Goal: Check status: Check status

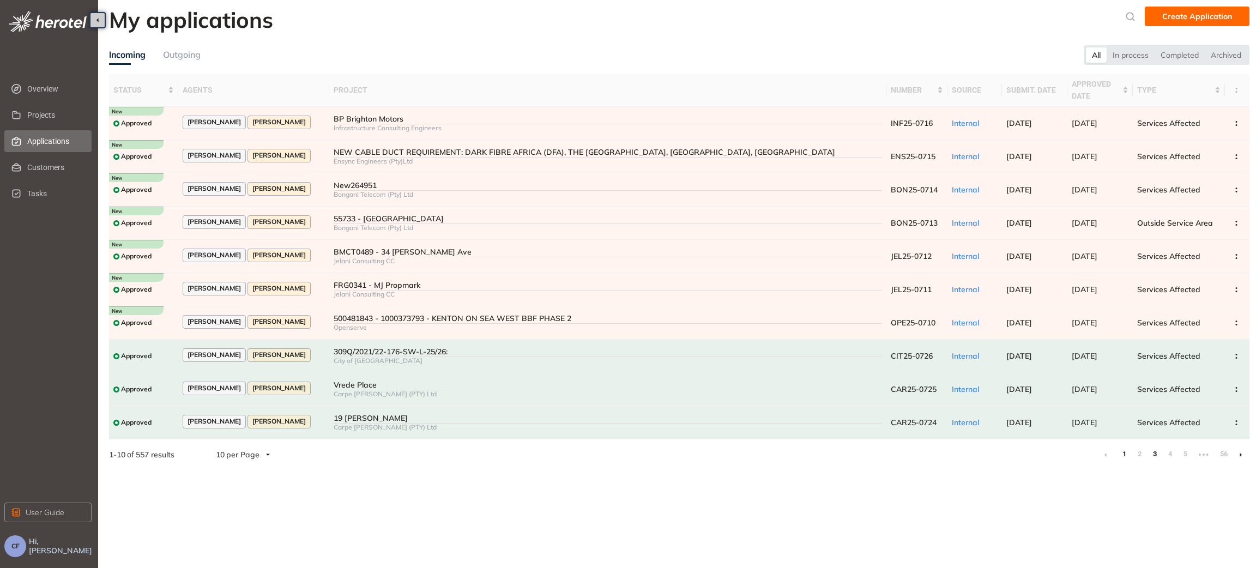
click at [1157, 455] on link "3" at bounding box center [1154, 454] width 11 height 16
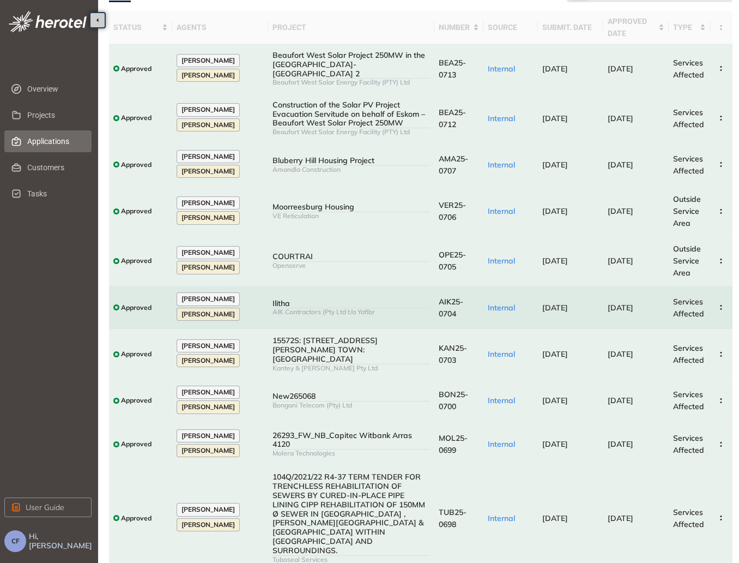
scroll to position [80, 0]
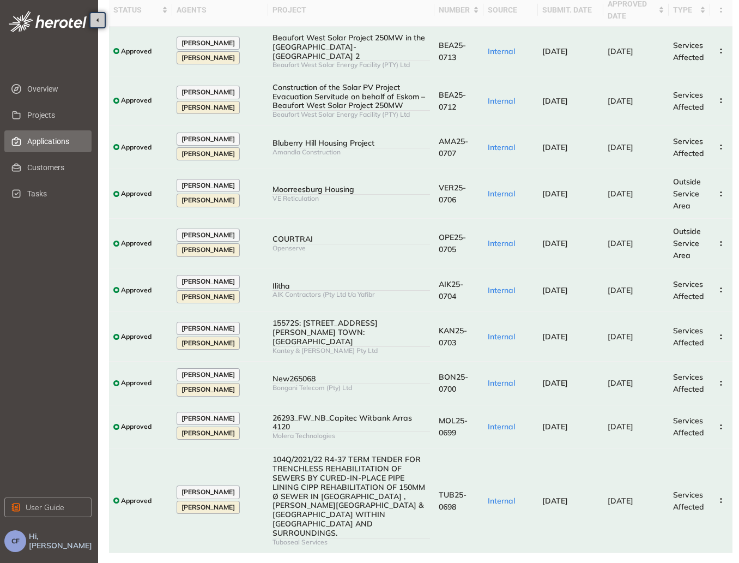
click at [650, 559] on link "4" at bounding box center [653, 567] width 11 height 16
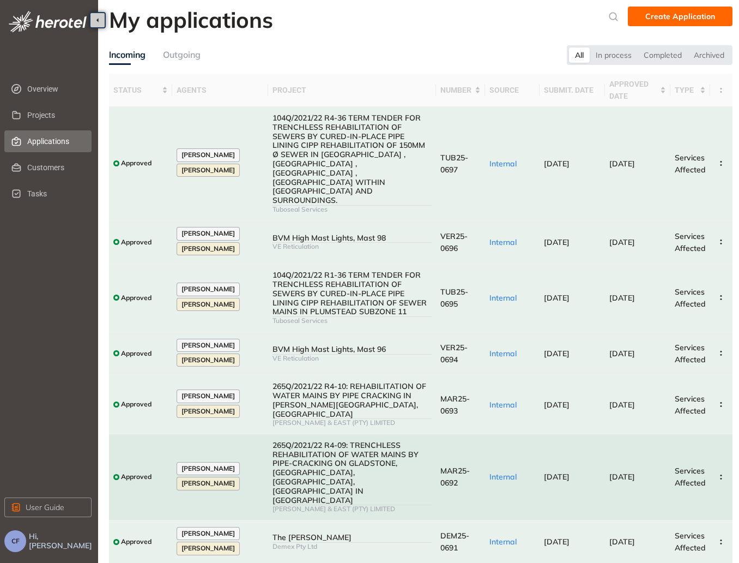
click at [454, 466] on span "MAR25-0692" at bounding box center [455, 477] width 29 height 22
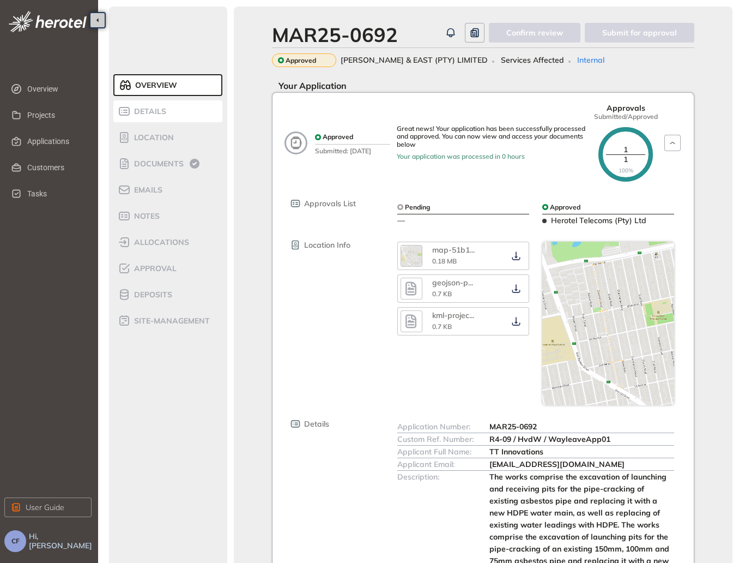
click at [167, 110] on div "Details" at bounding box center [164, 111] width 93 height 13
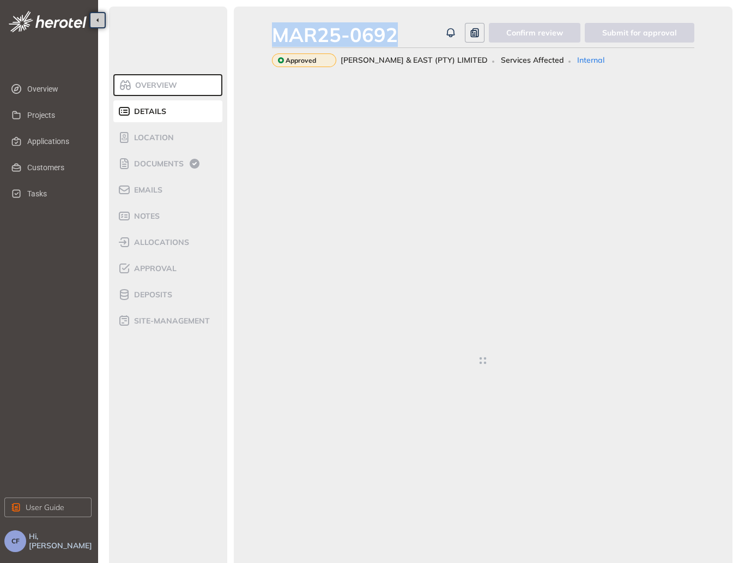
drag, startPoint x: 401, startPoint y: 32, endPoint x: 271, endPoint y: 39, distance: 130.5
click at [271, 39] on div "MAR25-0692 Confirm review Submit for approval Approved [PERSON_NAME] & EAST (PT…" at bounding box center [483, 333] width 499 height 653
copy div "MAR25-0692"
type textarea "**********"
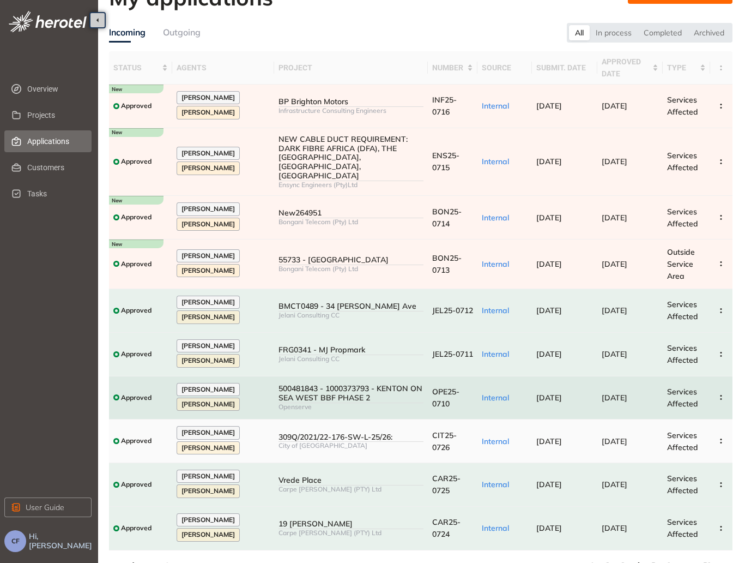
scroll to position [36, 0]
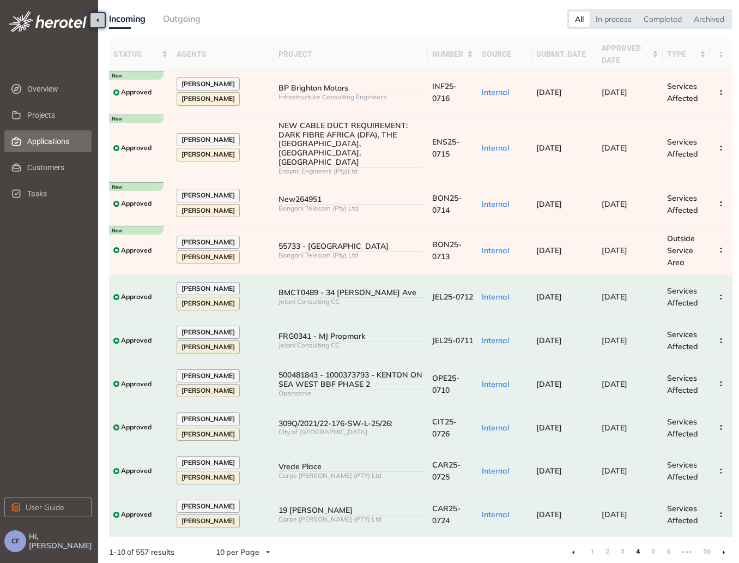
click at [640, 545] on link "4" at bounding box center [637, 551] width 11 height 16
click at [624, 546] on link "3" at bounding box center [622, 551] width 11 height 16
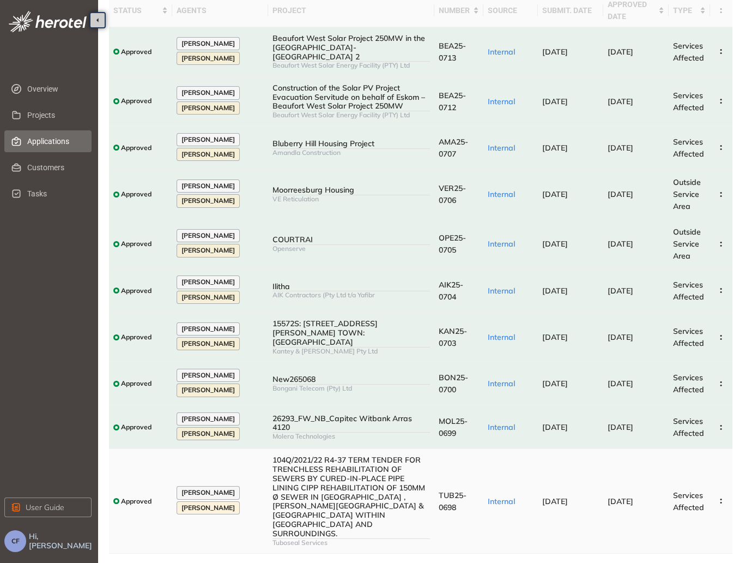
scroll to position [80, 0]
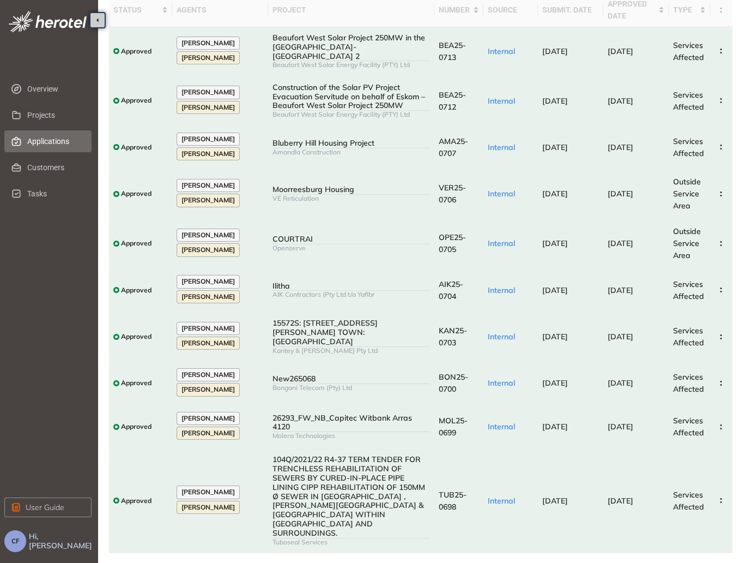
click at [649, 559] on link "4" at bounding box center [653, 567] width 11 height 16
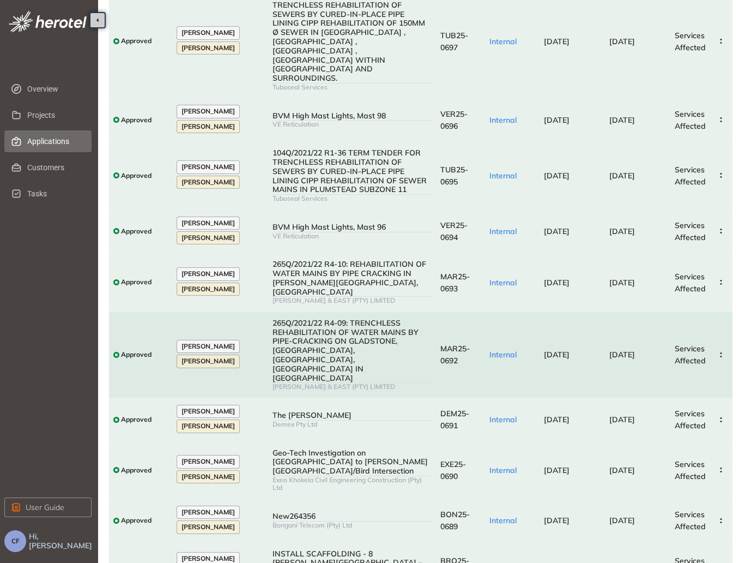
scroll to position [130, 0]
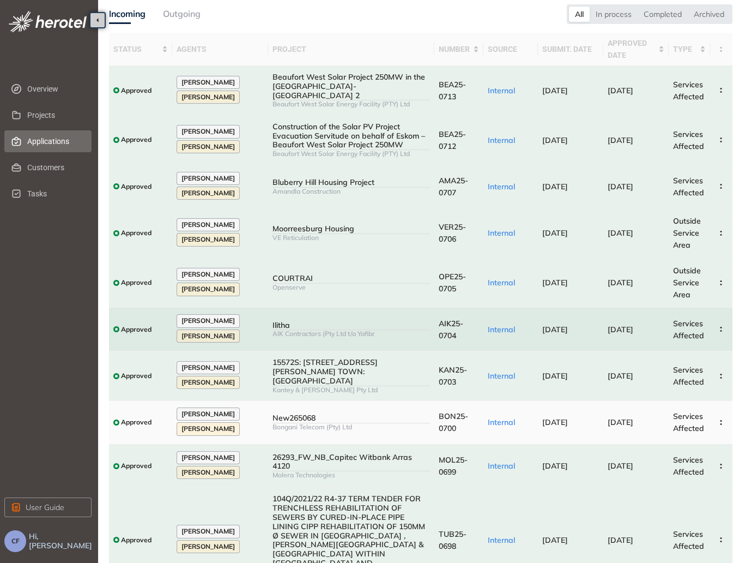
scroll to position [80, 0]
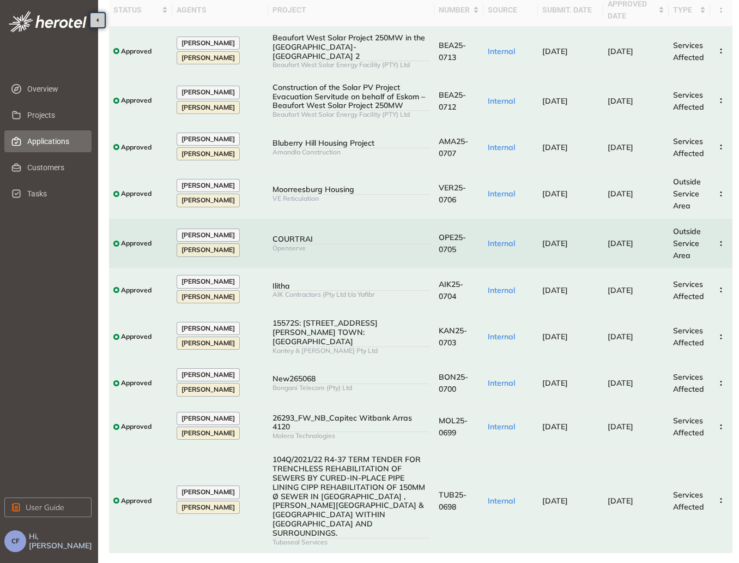
click at [456, 245] on td "OPE25-0705" at bounding box center [459, 244] width 49 height 50
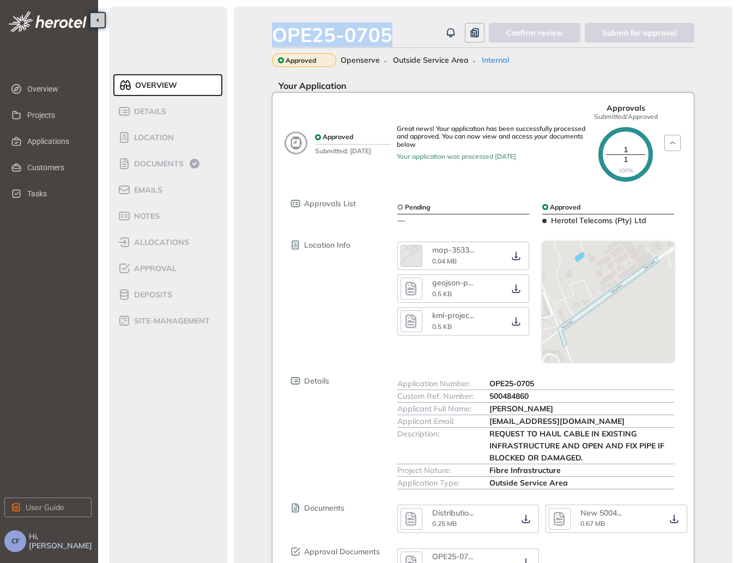
drag, startPoint x: 401, startPoint y: 32, endPoint x: 275, endPoint y: 29, distance: 126.0
click at [275, 29] on div "OPE25-0705" at bounding box center [356, 34] width 169 height 23
copy div "OPE25-0705"
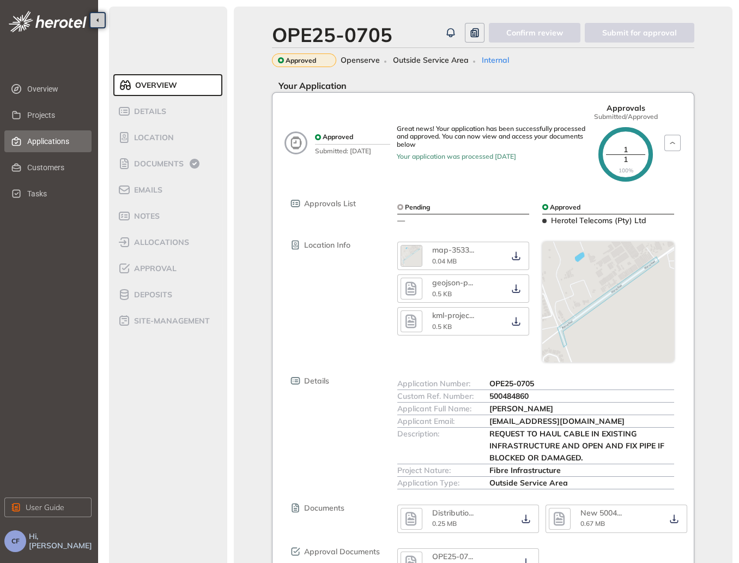
click at [61, 140] on span "Applications" at bounding box center [55, 141] width 56 height 22
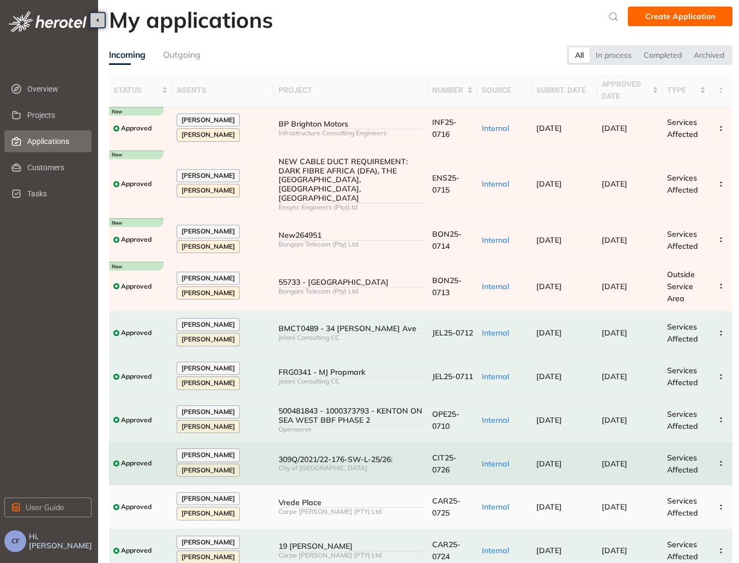
scroll to position [36, 0]
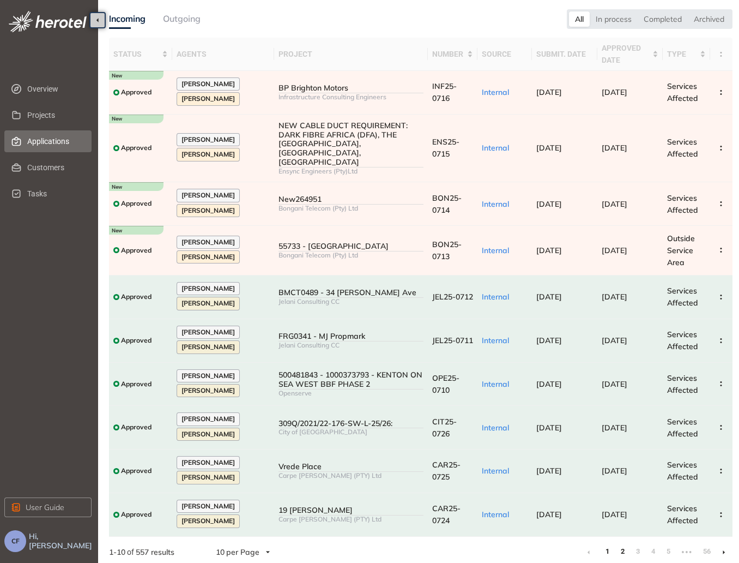
click at [620, 548] on link "2" at bounding box center [622, 551] width 11 height 16
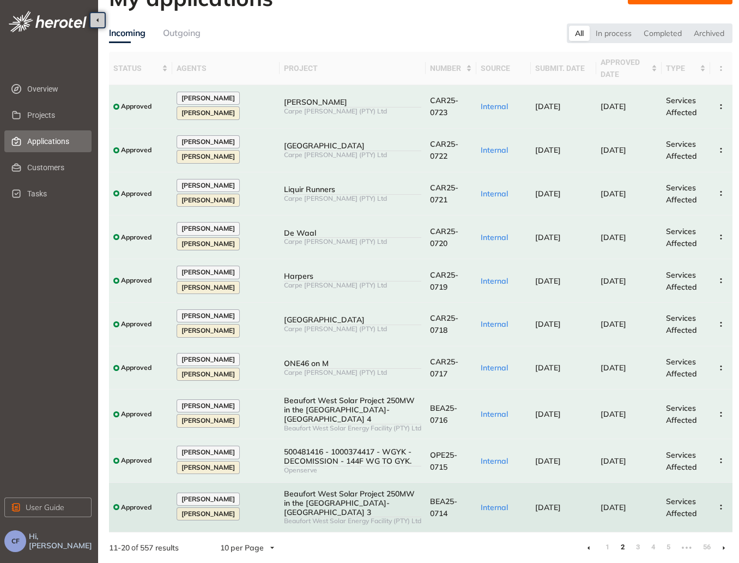
scroll to position [43, 0]
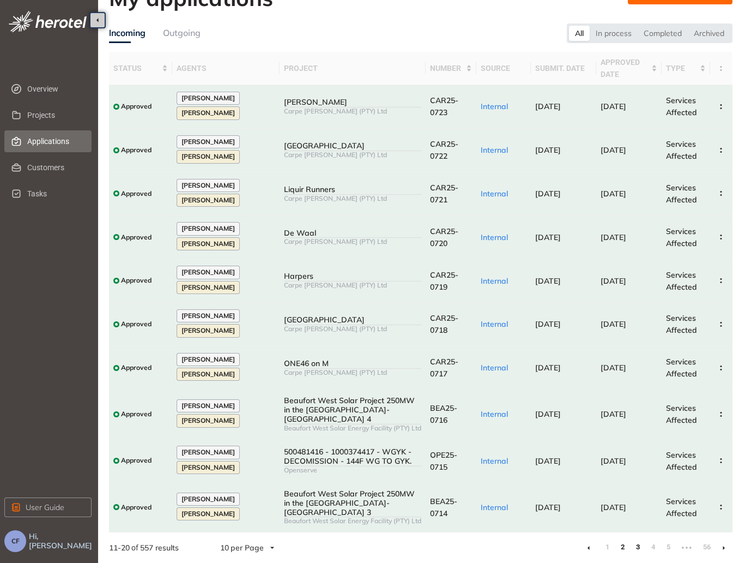
click at [638, 546] on link "3" at bounding box center [637, 547] width 11 height 16
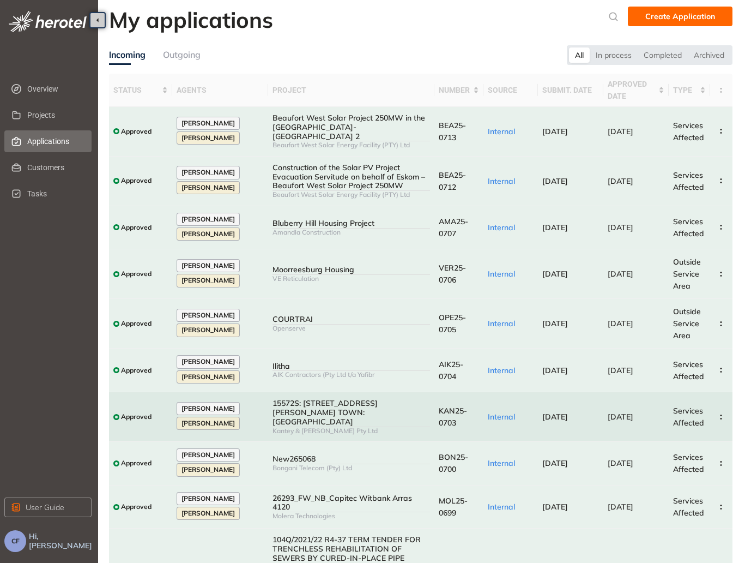
scroll to position [80, 0]
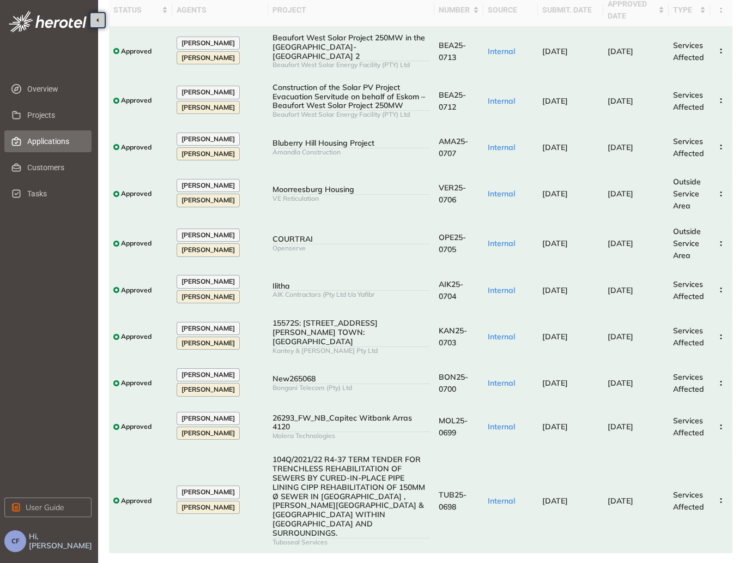
click at [623, 559] on link "2" at bounding box center [622, 567] width 11 height 16
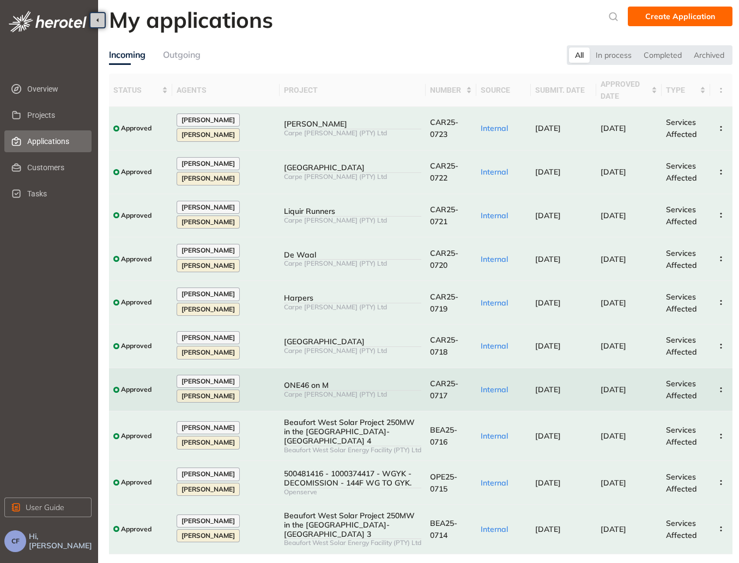
scroll to position [43, 0]
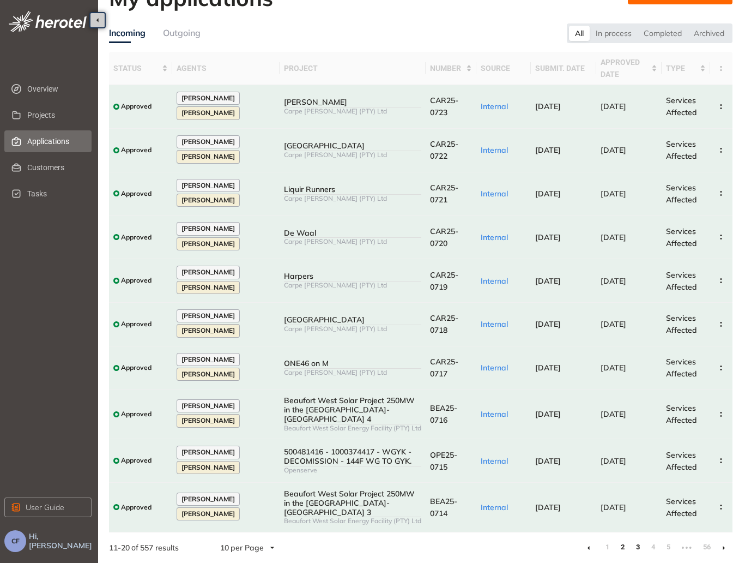
click at [636, 551] on link "3" at bounding box center [637, 547] width 11 height 16
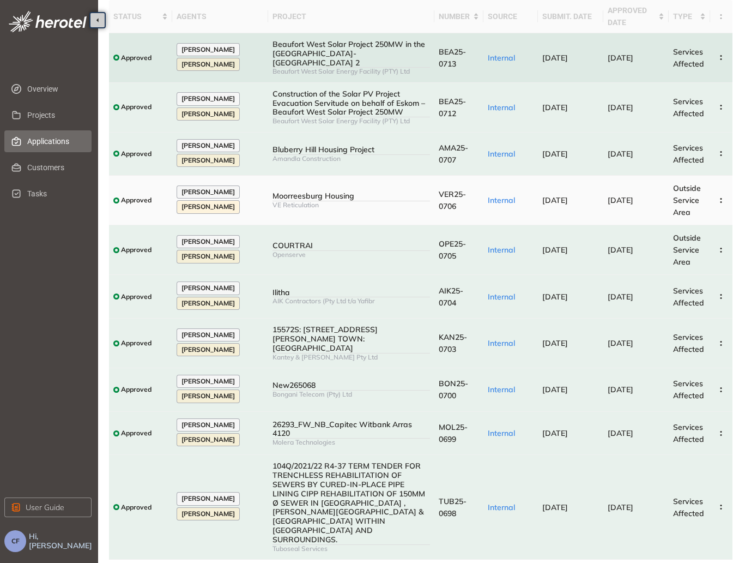
scroll to position [80, 0]
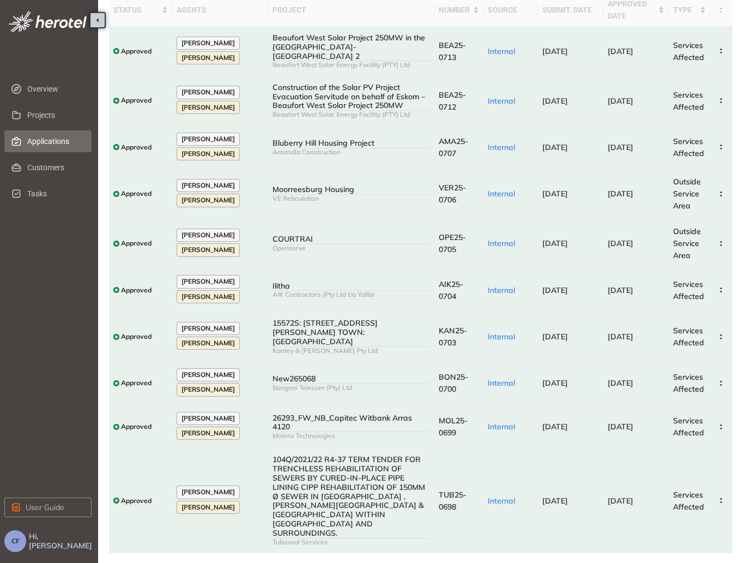
click at [624, 559] on link "2" at bounding box center [622, 567] width 11 height 16
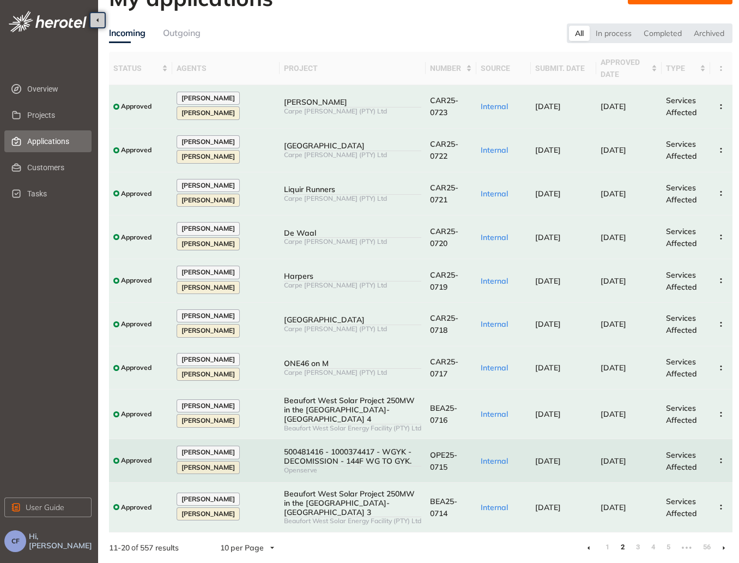
scroll to position [43, 0]
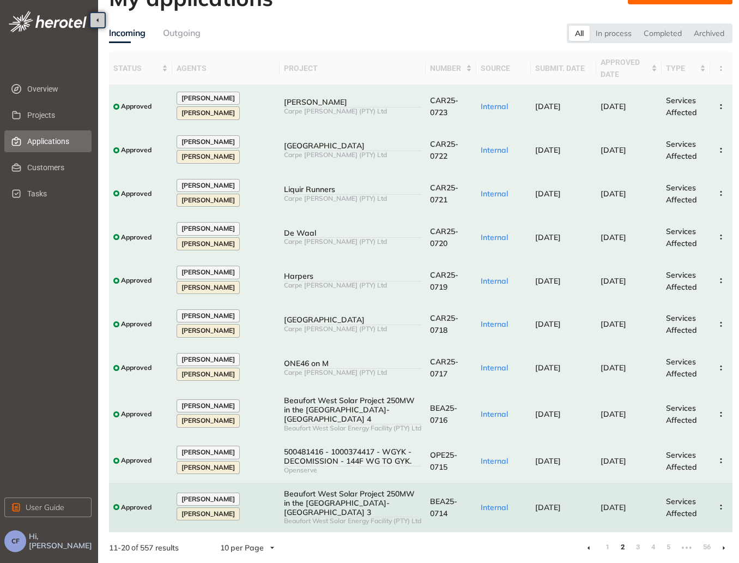
click at [355, 498] on div "Beaufort West Solar Project 250MW in the [GEOGRAPHIC_DATA]- [GEOGRAPHIC_DATA] 3" at bounding box center [352, 502] width 137 height 27
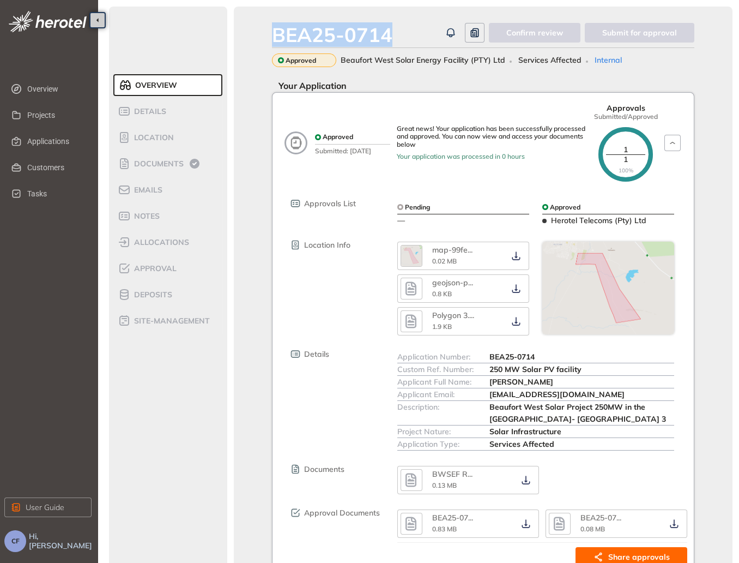
drag, startPoint x: 397, startPoint y: 39, endPoint x: 275, endPoint y: 34, distance: 122.2
click at [275, 34] on div "BEA25-0714" at bounding box center [356, 34] width 169 height 23
copy div "BEA25-0714"
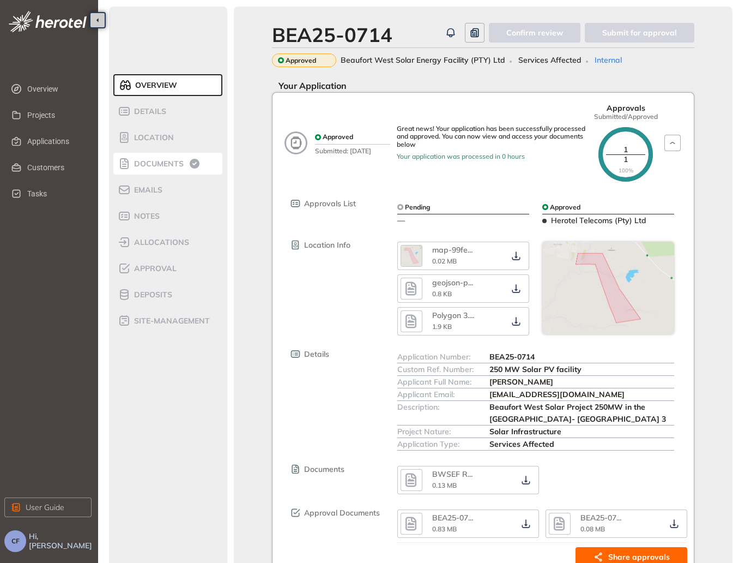
click at [154, 170] on li "Documents" at bounding box center [167, 164] width 109 height 22
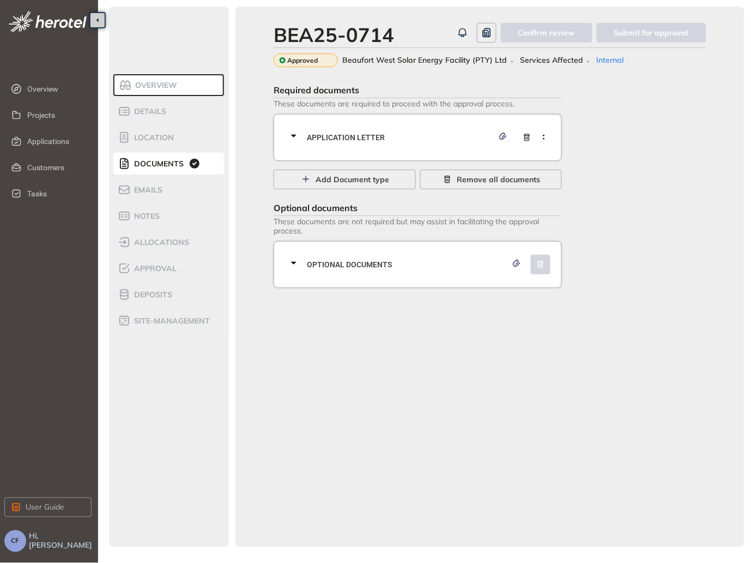
click at [322, 126] on div "Application letter" at bounding box center [421, 137] width 268 height 33
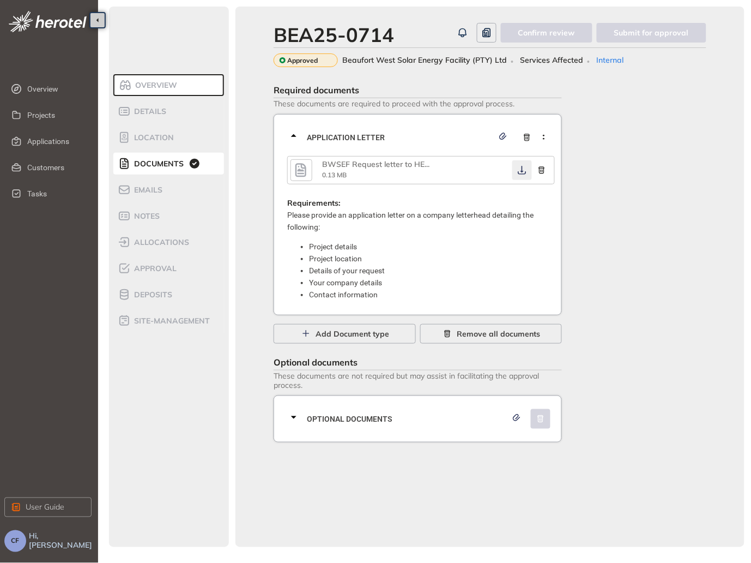
click at [520, 168] on icon "button" at bounding box center [522, 170] width 11 height 9
click at [376, 197] on div "BWSEF Request letter to HE ... 0.13 MB Requirements: Please provide an applicat…" at bounding box center [421, 227] width 268 height 147
click at [388, 420] on span "Optional documents" at bounding box center [407, 419] width 200 height 12
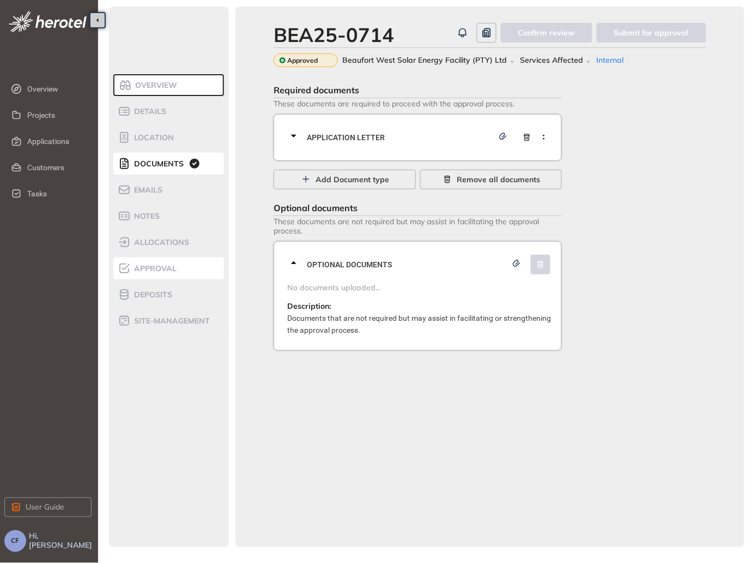
click at [151, 274] on div "Approval" at bounding box center [164, 268] width 93 height 13
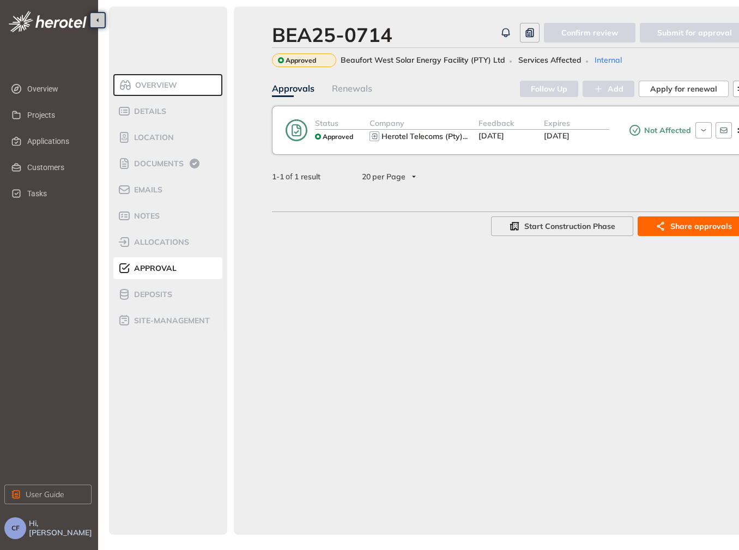
click at [632, 149] on div "Status Approved Company Herotel Telecoms (Pty) ... Feedback [DATE] Expires [DAT…" at bounding box center [511, 130] width 478 height 49
click at [616, 140] on div "Not Affected" at bounding box center [651, 130] width 82 height 26
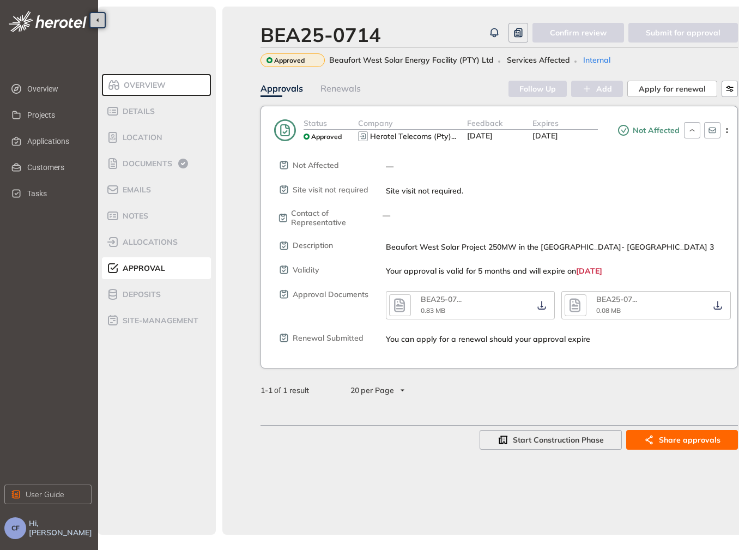
scroll to position [0, 57]
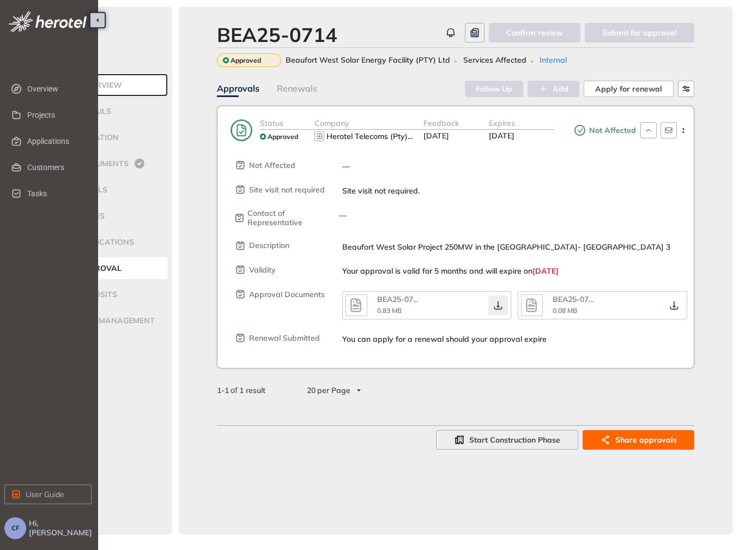
click at [503, 304] on icon "button" at bounding box center [498, 305] width 11 height 9
click at [689, 307] on div "BEA25-07 ... 0.08 MB" at bounding box center [603, 305] width 176 height 28
click at [672, 307] on icon "button" at bounding box center [674, 305] width 11 height 9
click at [528, 304] on icon "button" at bounding box center [531, 306] width 11 height 14
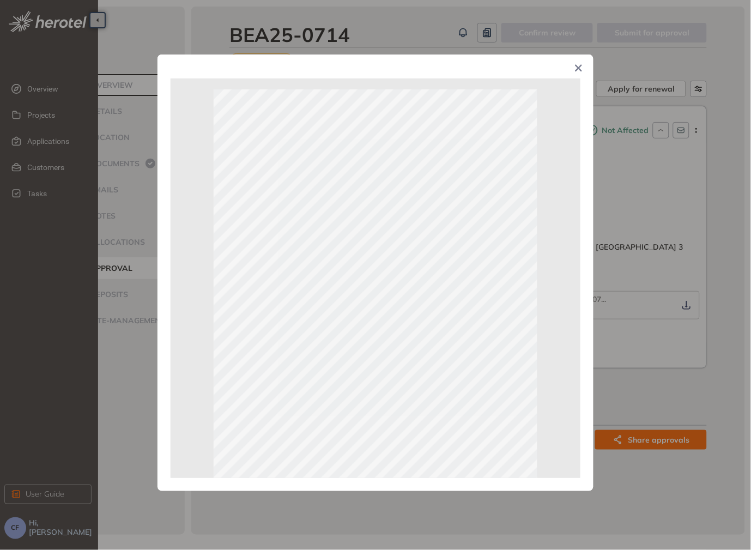
click at [628, 347] on div "Page 1 of 1" at bounding box center [375, 275] width 751 height 550
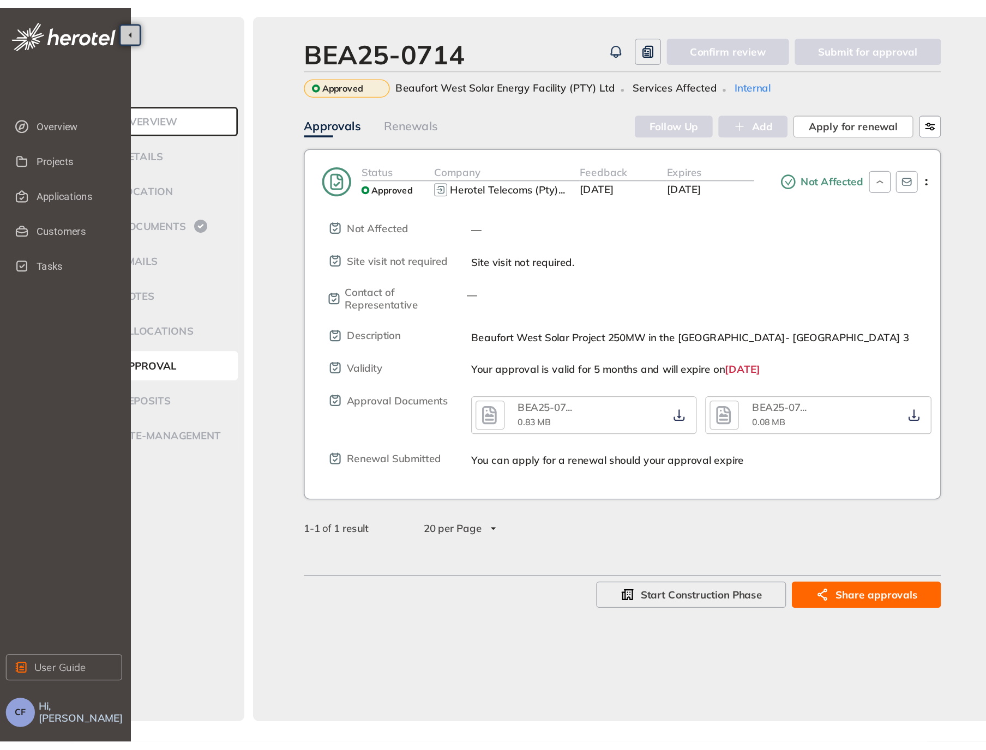
scroll to position [0, 0]
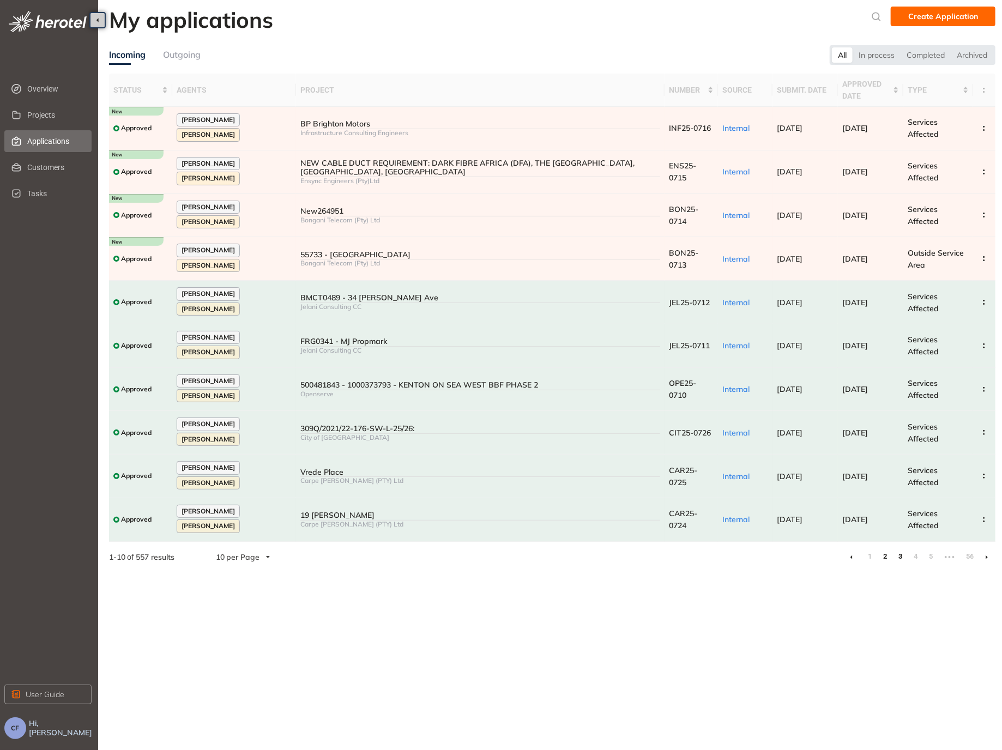
click at [903, 565] on link "3" at bounding box center [900, 556] width 11 height 16
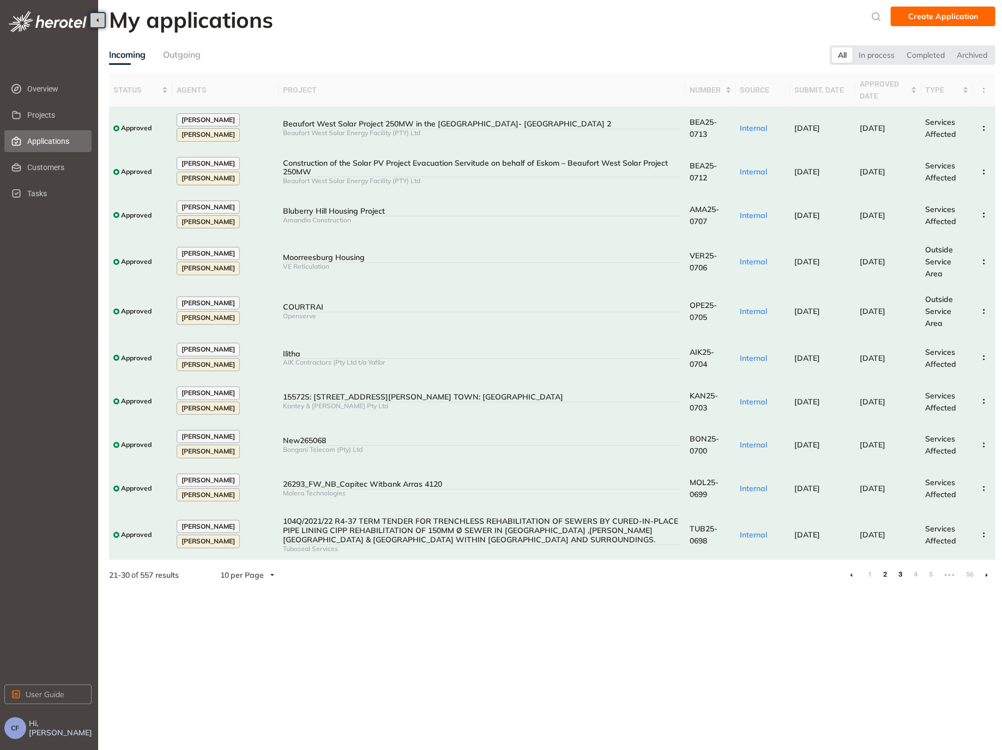
click at [880, 568] on link "2" at bounding box center [885, 574] width 11 height 16
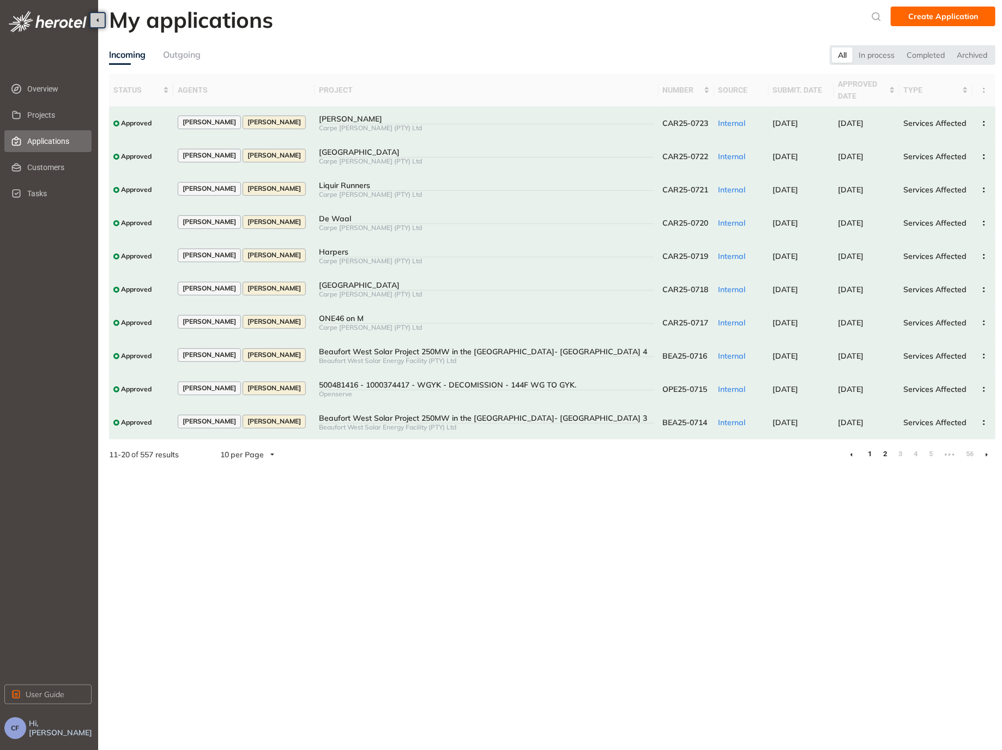
click at [870, 457] on link "1" at bounding box center [870, 454] width 11 height 16
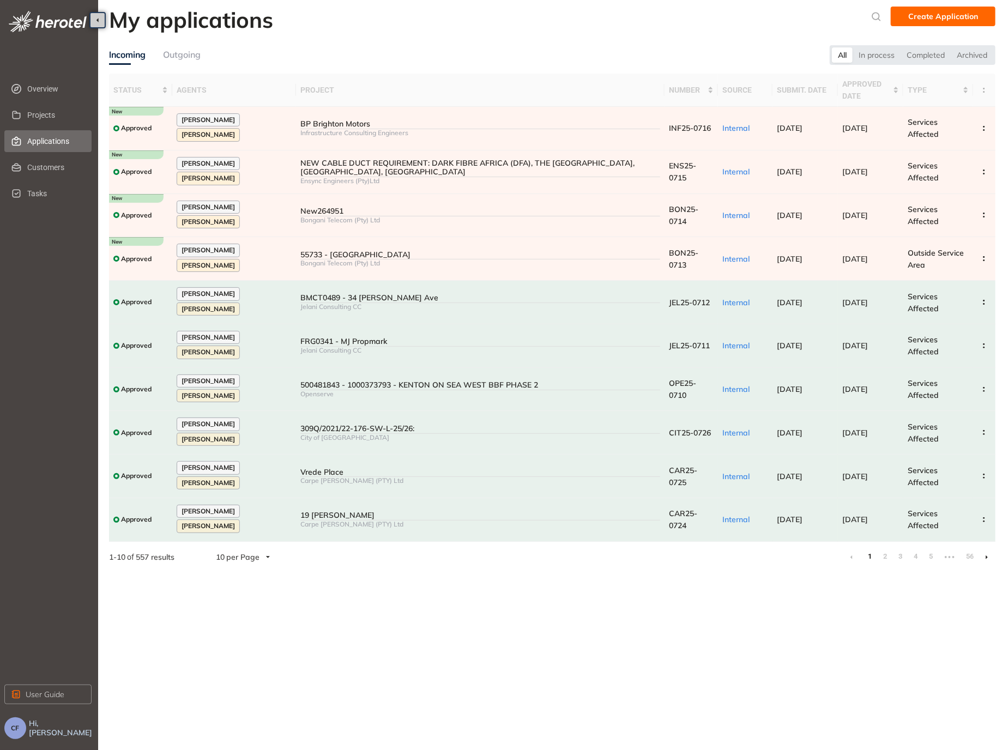
click at [871, 565] on link "1" at bounding box center [870, 556] width 11 height 16
click at [50, 136] on span "Applications" at bounding box center [55, 141] width 56 height 22
click at [38, 92] on span "Overview" at bounding box center [55, 89] width 56 height 22
